Goal: Communication & Community: Answer question/provide support

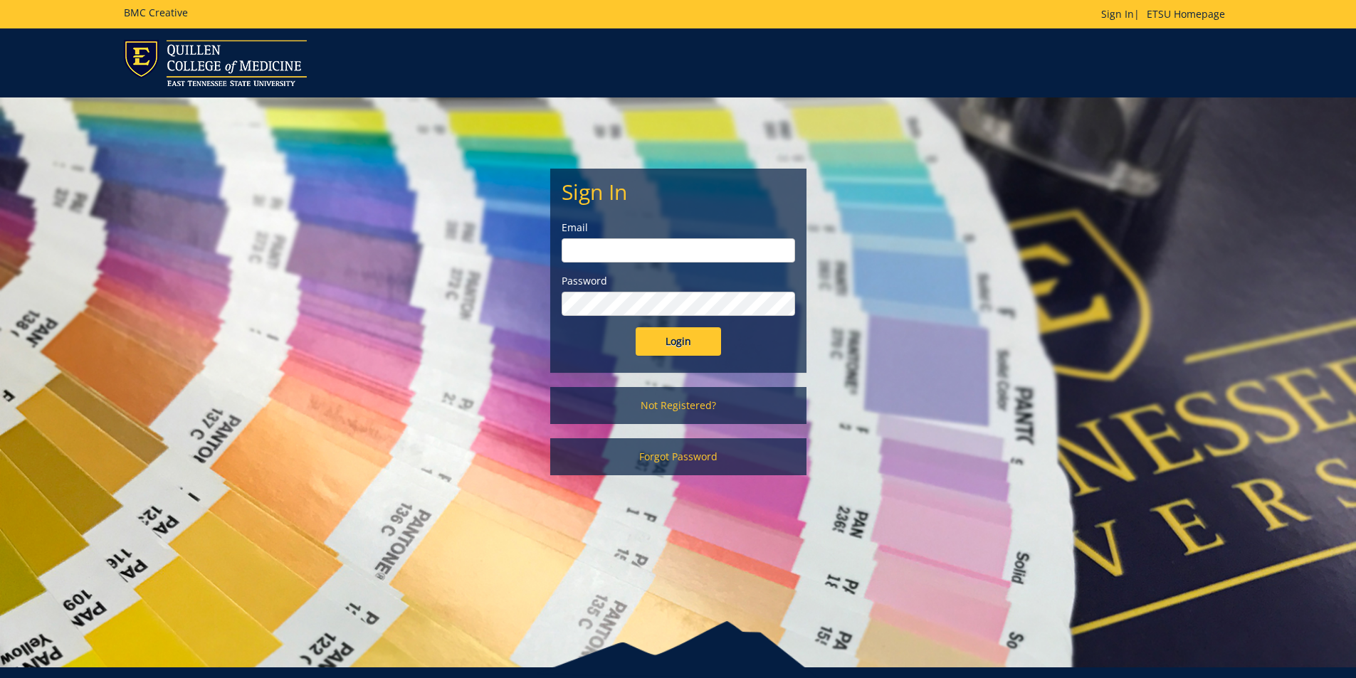
type input "[PERSON_NAME][EMAIL_ADDRESS][DOMAIN_NAME]"
click at [708, 342] on input "Login" at bounding box center [678, 341] width 85 height 28
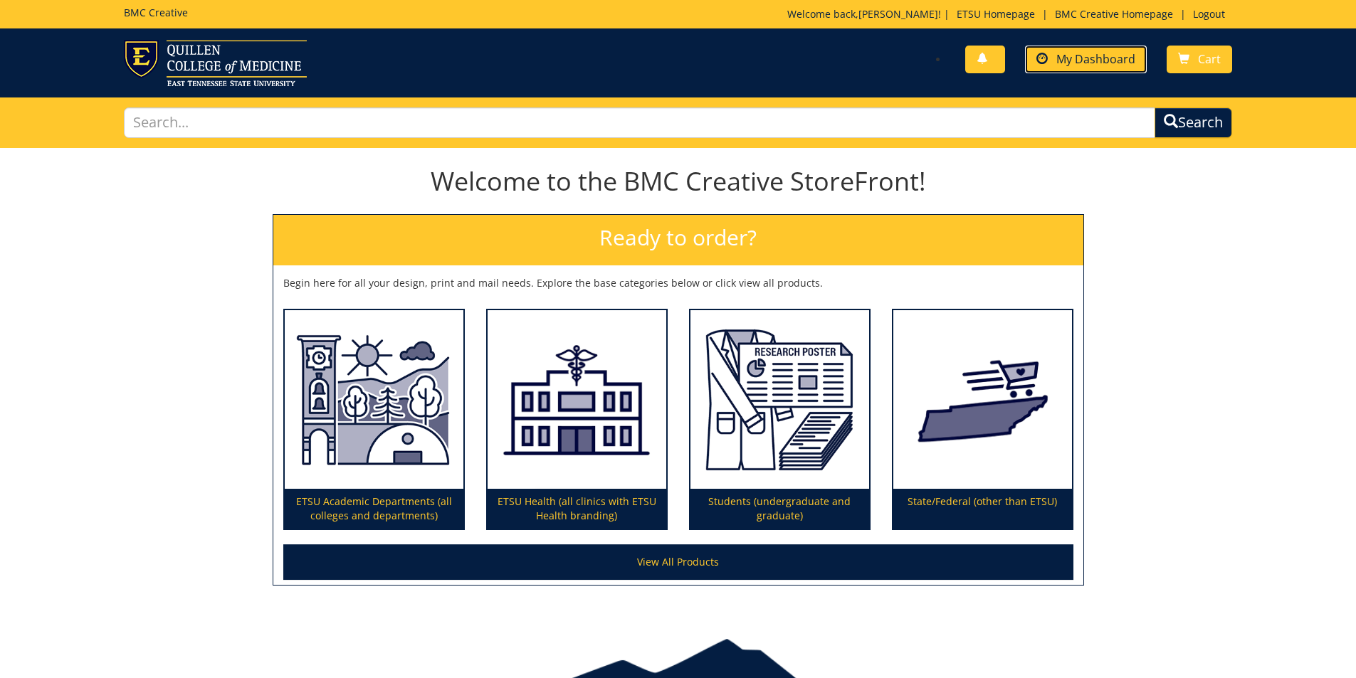
click at [1076, 68] on link "My Dashboard" at bounding box center [1086, 60] width 122 height 28
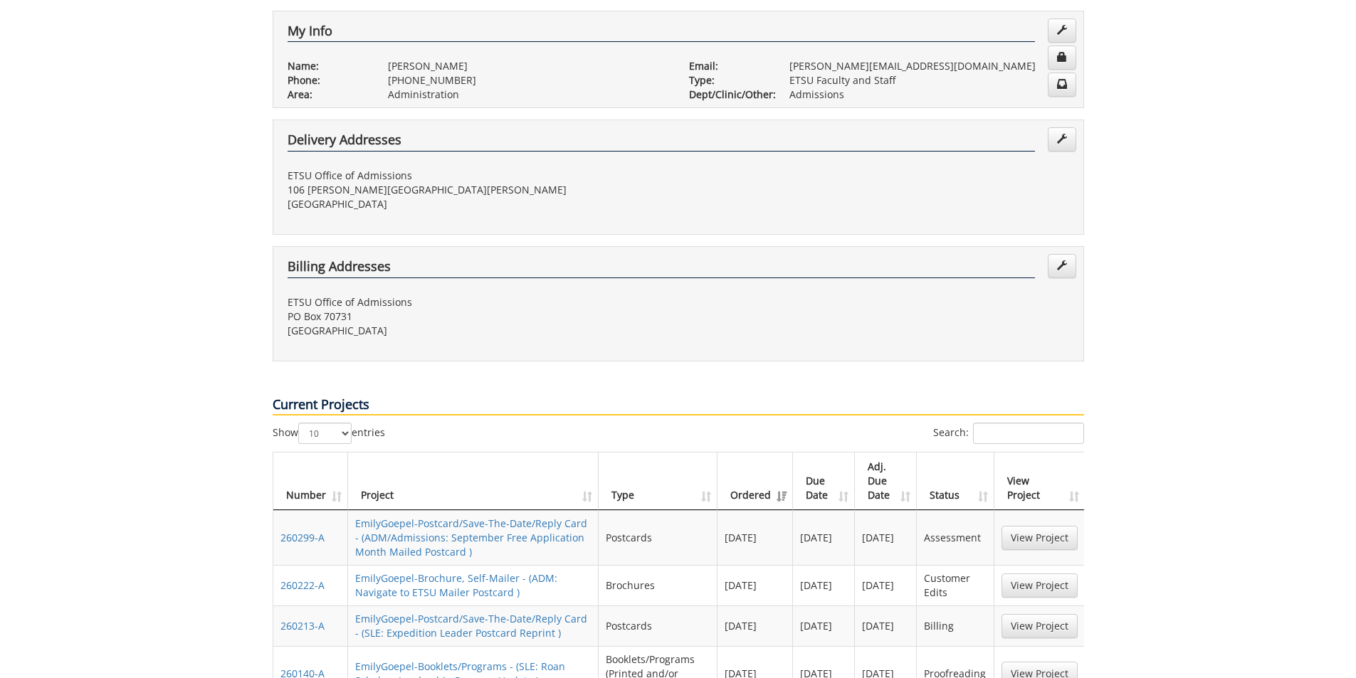
scroll to position [285, 0]
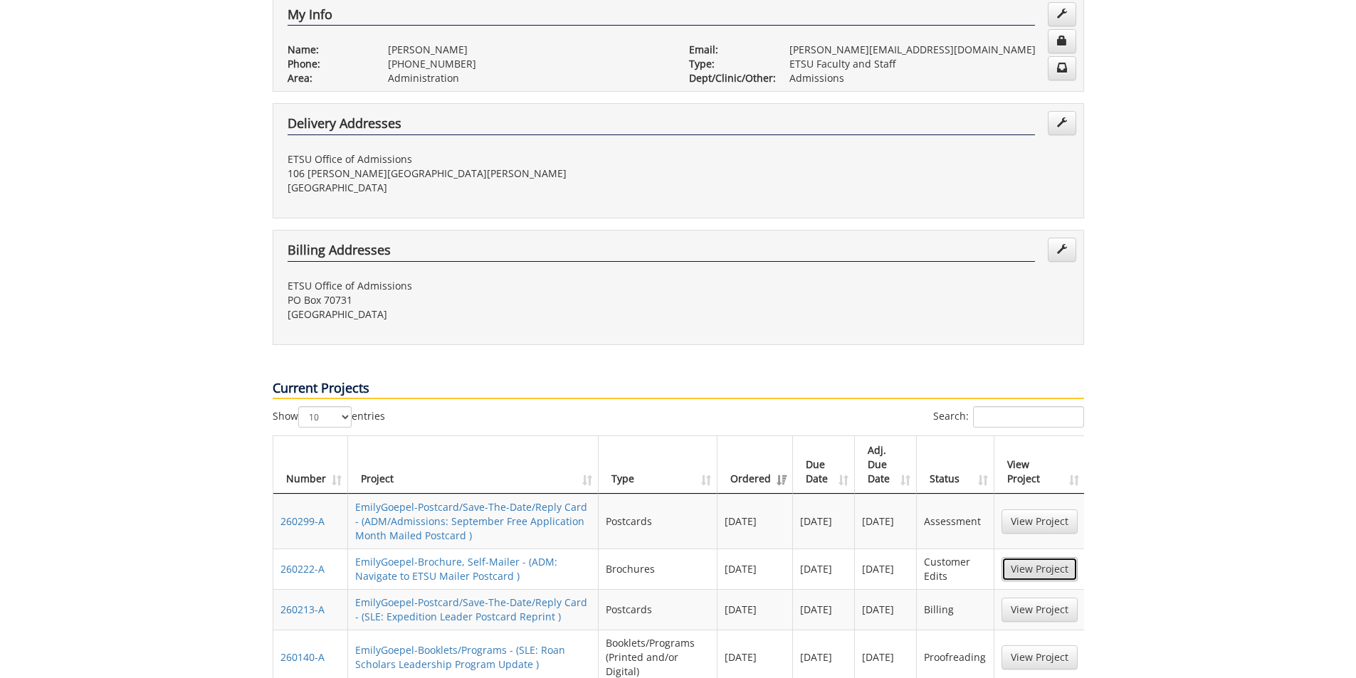
click at [1038, 557] on link "View Project" at bounding box center [1040, 569] width 76 height 24
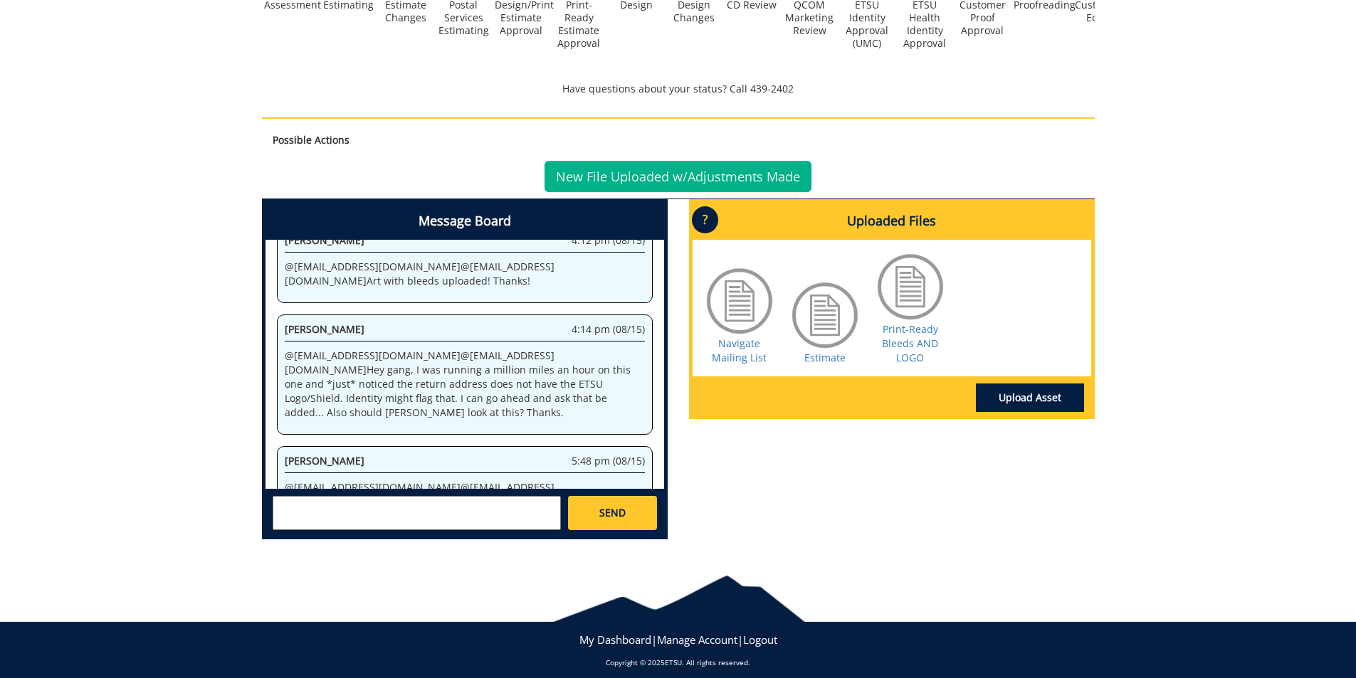
scroll to position [565, 0]
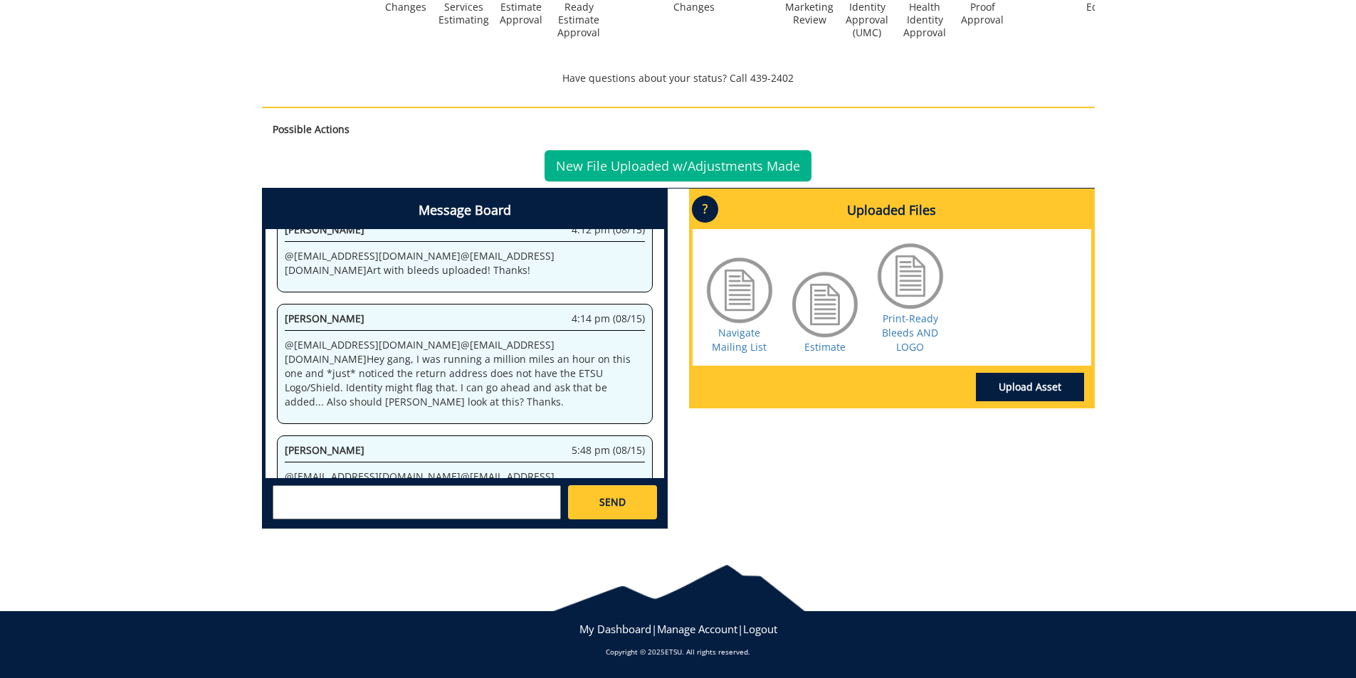
click at [397, 490] on textarea at bounding box center [417, 503] width 288 height 34
paste textarea "[URL][DOMAIN_NAME]"
type textarea "@[EMAIL_ADDRESS][DOMAIN_NAME] @[EMAIL_ADDRESS][DOMAIN_NAME] [PERSON_NAME] says …"
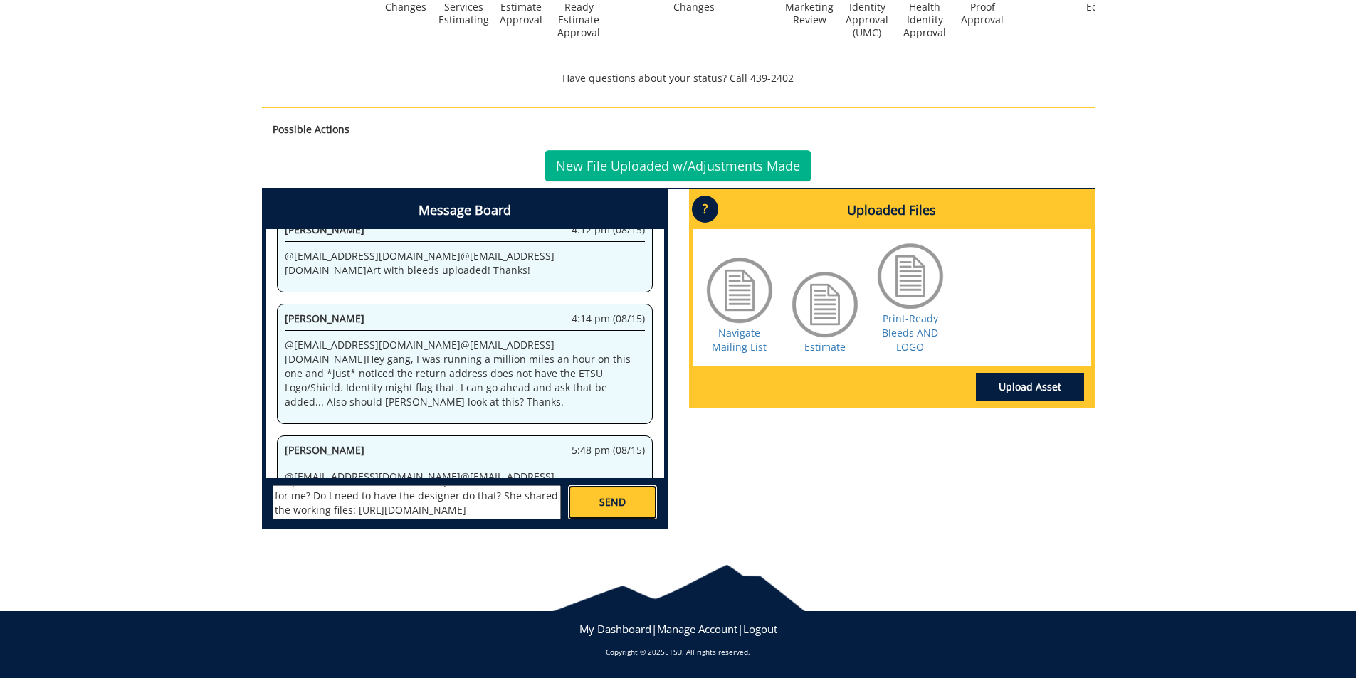
click at [598, 487] on link "SEND" at bounding box center [612, 503] width 88 height 34
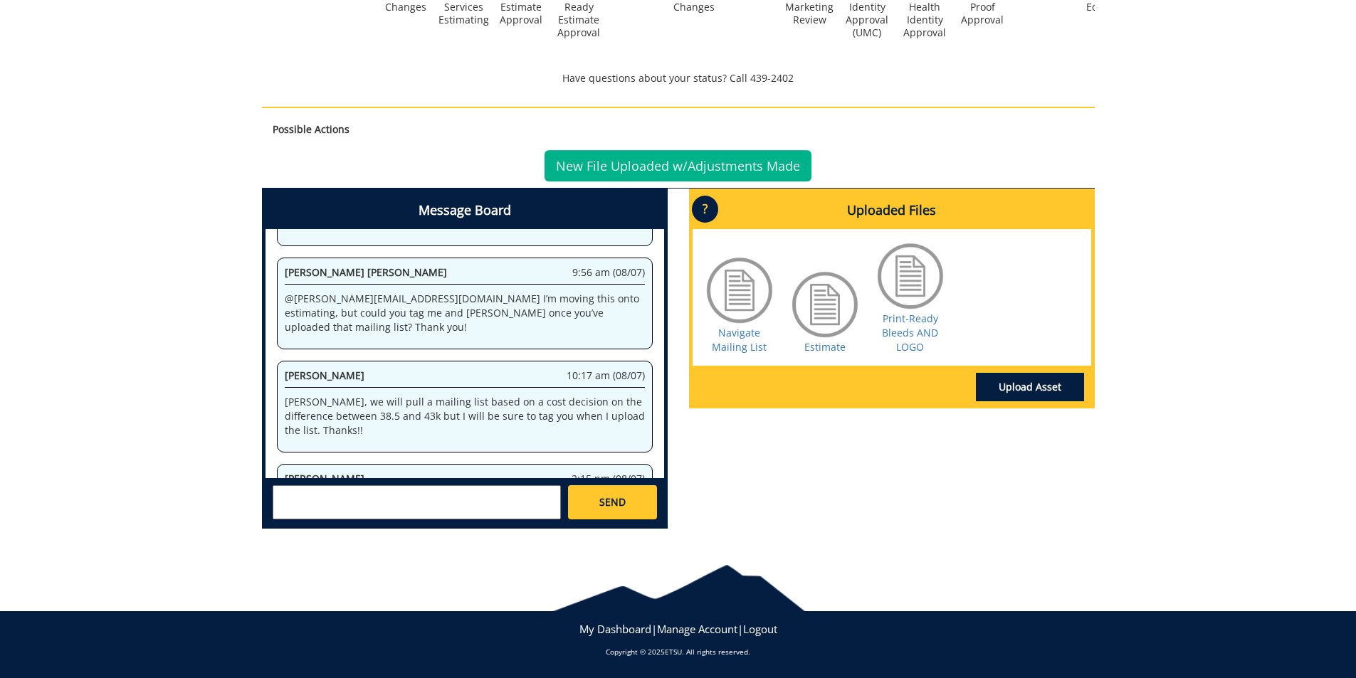
scroll to position [120324, 0]
